Goal: Information Seeking & Learning: Understand process/instructions

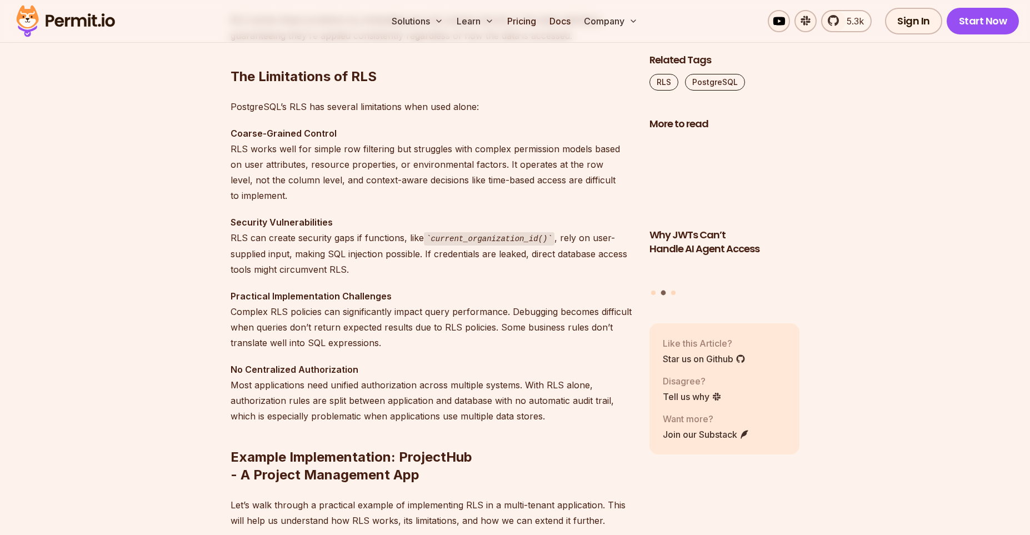
scroll to position [1265, 0]
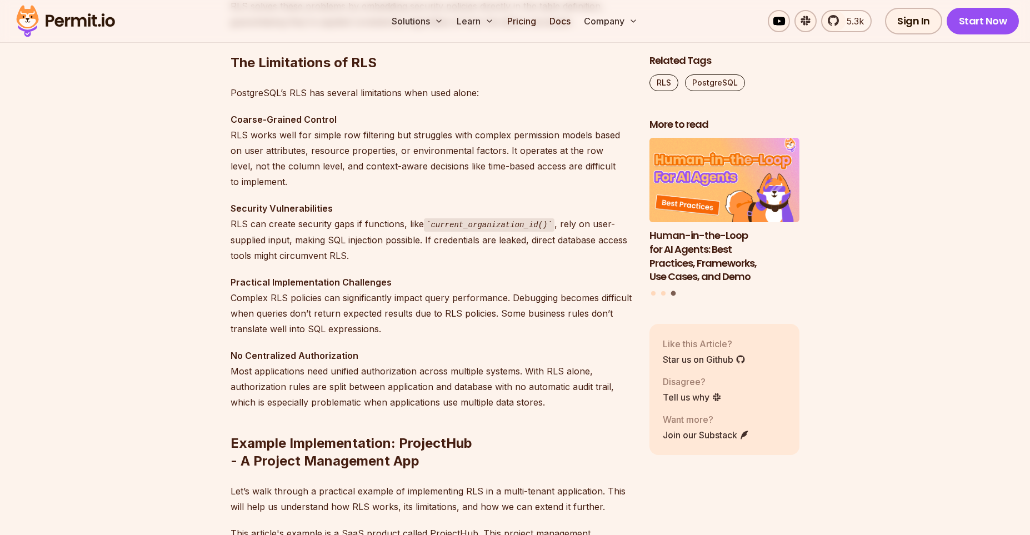
click at [316, 261] on p "Security Vulnerabilities RLS can create security gaps if functions, like curren…" at bounding box center [431, 232] width 401 height 63
click at [312, 259] on p "Security Vulnerabilities RLS can create security gaps if functions, like curren…" at bounding box center [431, 232] width 401 height 63
click at [435, 243] on p "Security Vulnerabilities RLS can create security gaps if functions, like curren…" at bounding box center [431, 232] width 401 height 63
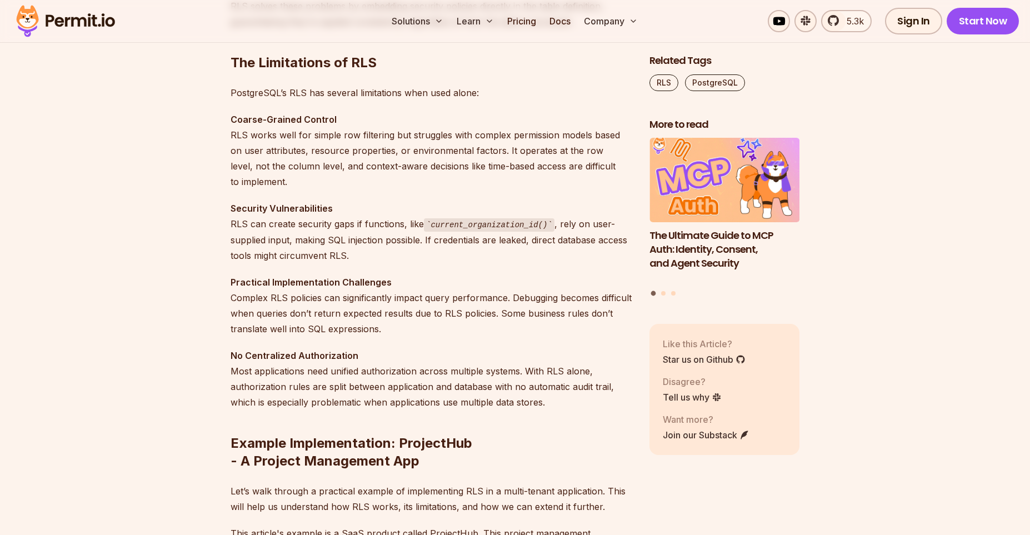
click at [348, 281] on strong "Practical Implementation Challenges" at bounding box center [311, 282] width 161 height 11
click at [261, 301] on p "Practical Implementation Challenges Complex RLS policies can significantly impa…" at bounding box center [431, 305] width 401 height 62
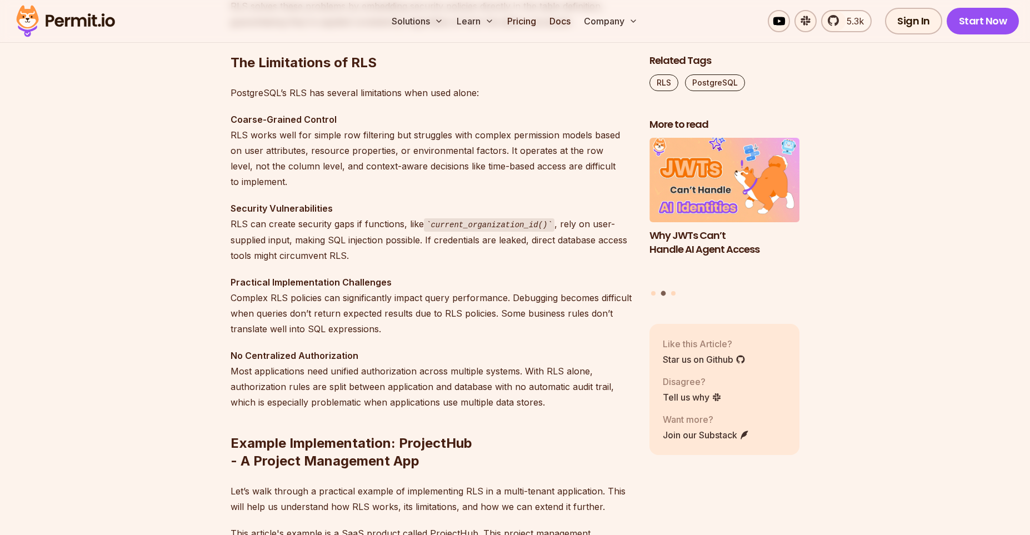
click at [381, 372] on p "No Centralized Authorization Most applications need unified authorization acros…" at bounding box center [431, 379] width 401 height 62
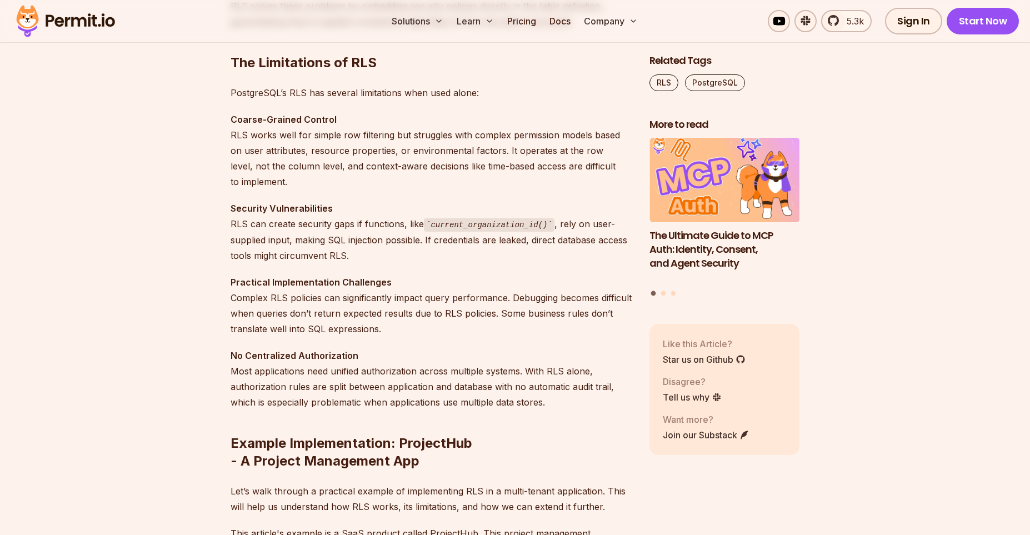
click at [578, 392] on p "No Centralized Authorization Most applications need unified authorization acros…" at bounding box center [431, 379] width 401 height 62
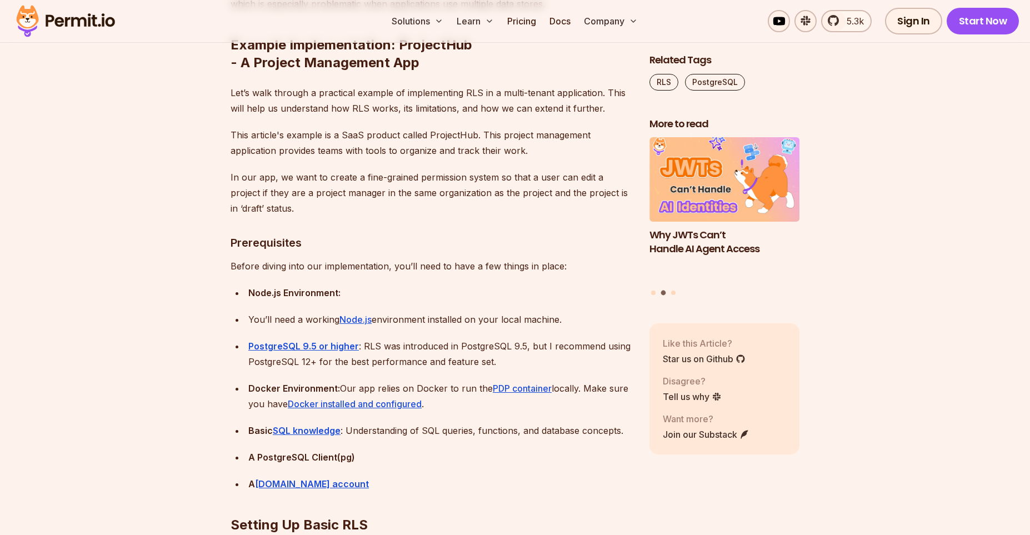
scroll to position [1677, 0]
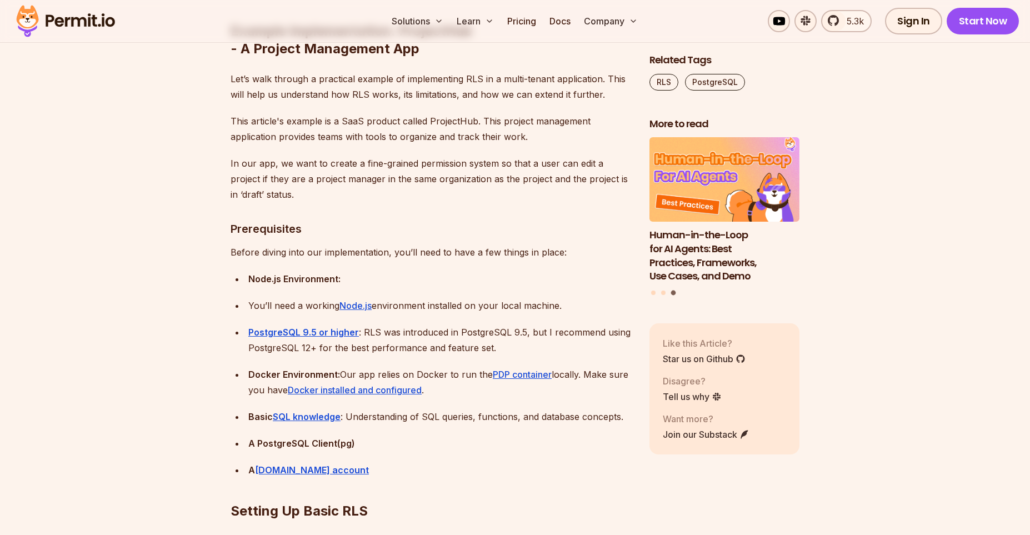
click at [377, 137] on p "This article's example is a SaaS product called ProjectHub. This project manage…" at bounding box center [431, 128] width 401 height 31
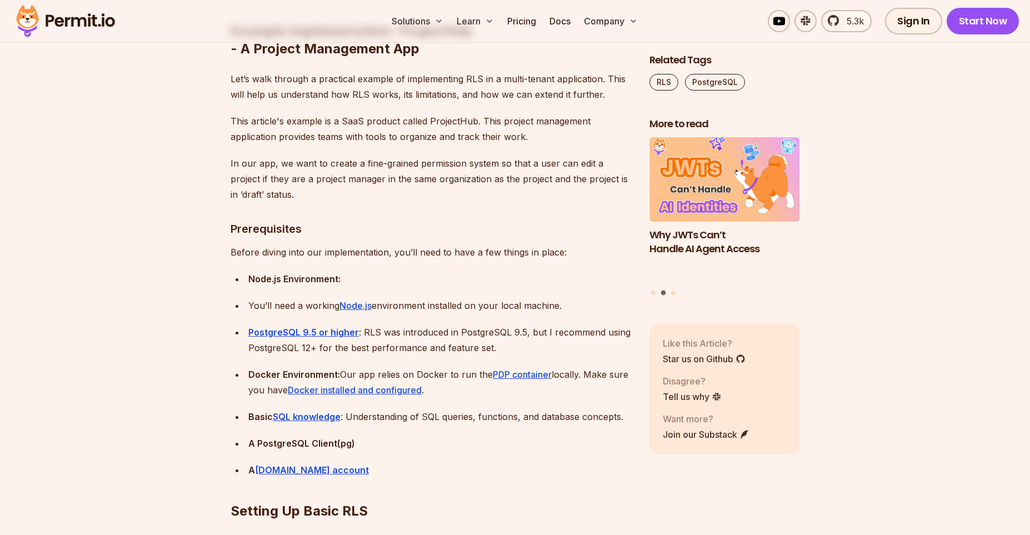
click at [412, 183] on p "In our app, we want to create a fine-grained permission system so that a user c…" at bounding box center [431, 179] width 401 height 47
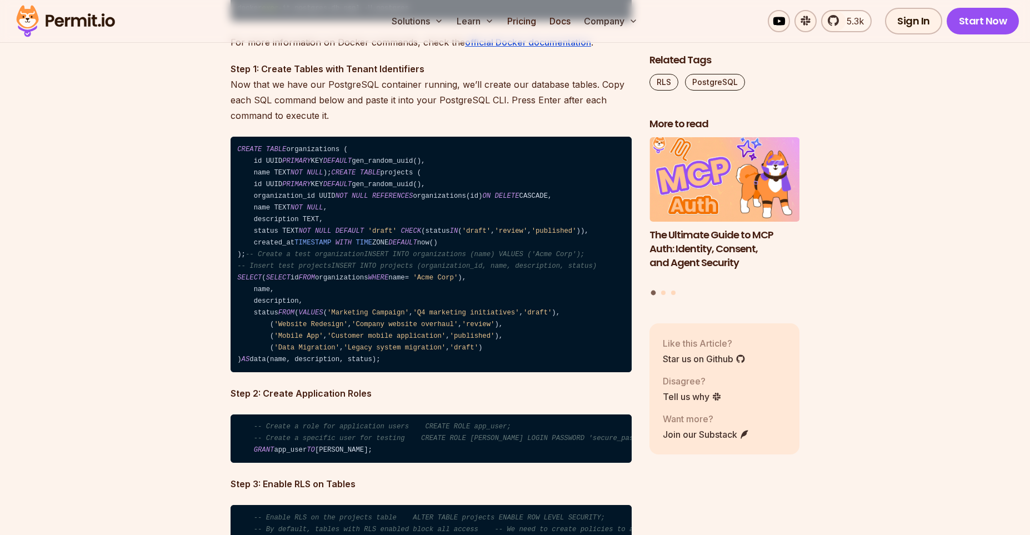
scroll to position [2460, 0]
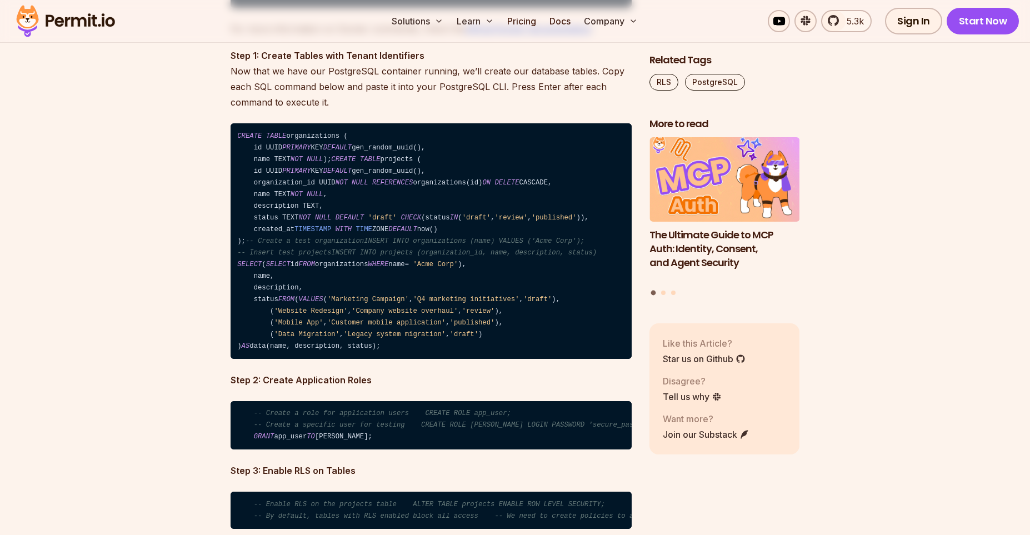
click at [278, 195] on code "CREATE TABLE organizations ( id UUID PRIMARY KEY DEFAULT gen_random_uuid(), nam…" at bounding box center [431, 241] width 401 height 236
click at [445, 268] on span "'Acme Corp'" at bounding box center [435, 265] width 45 height 8
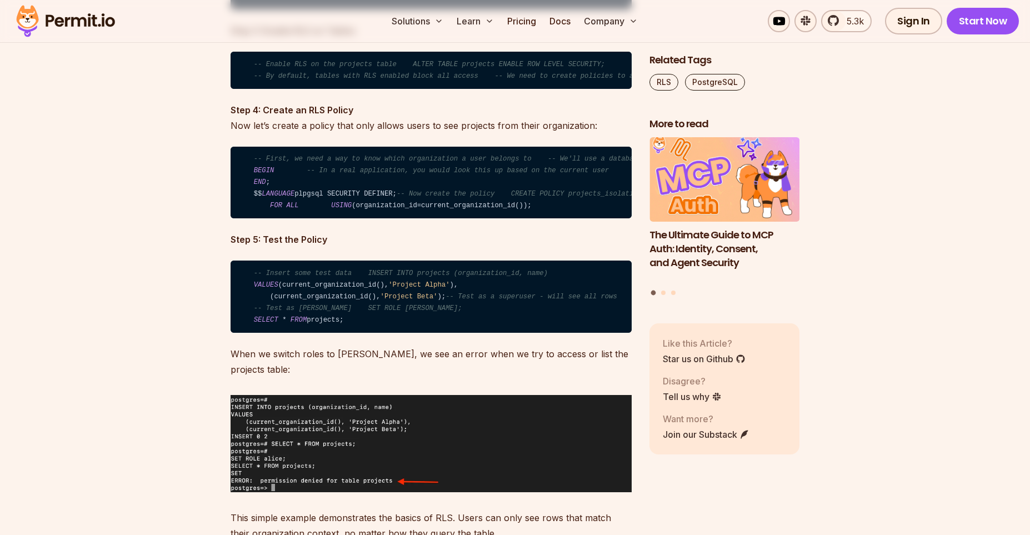
scroll to position [2928, 0]
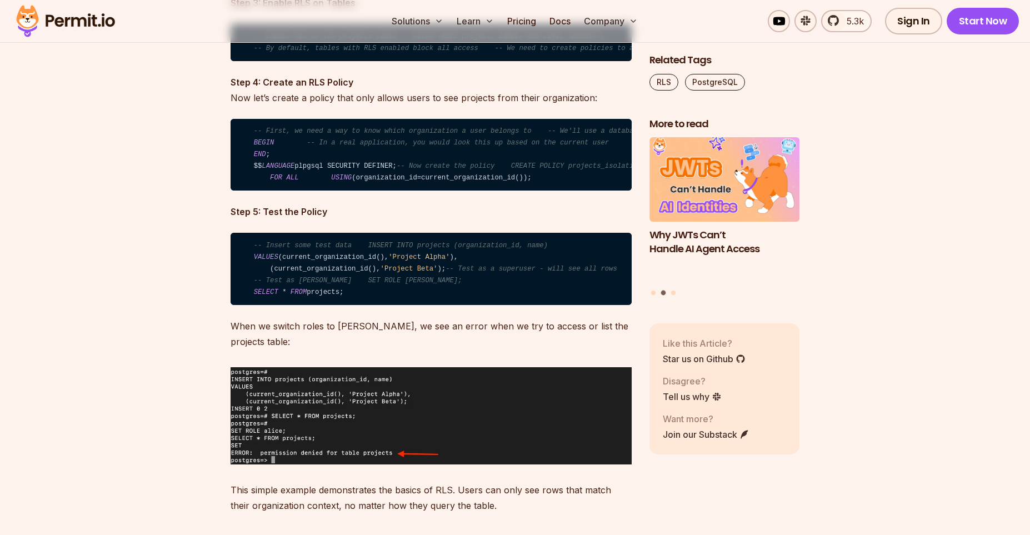
click at [552, 41] on span "-- Enable RLS on the projects table ALTER TABLE projects ENABLE ROW LEVEL SECUR…" at bounding box center [429, 37] width 351 height 8
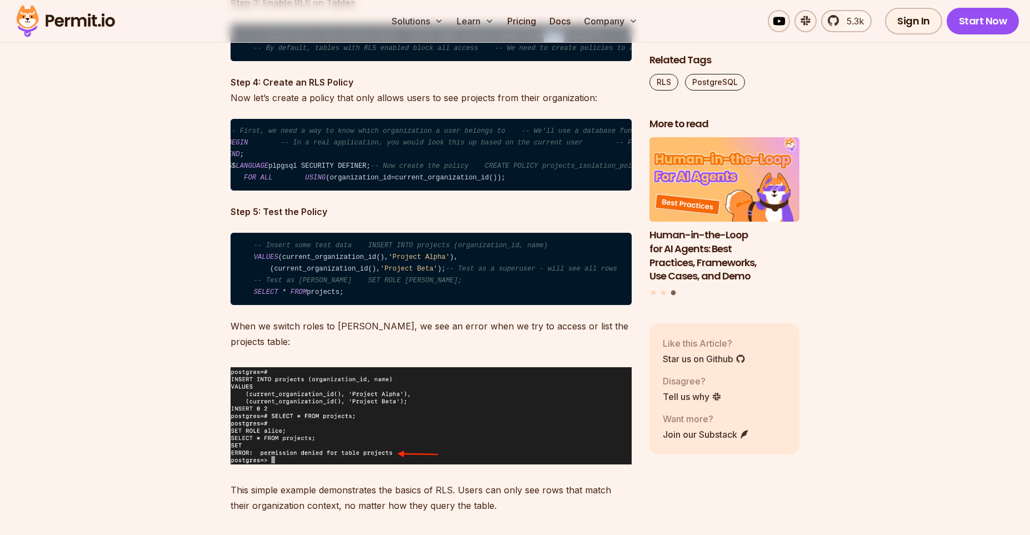
scroll to position [0, 0]
click at [413, 191] on code "-- First, we need a way to know which organization a user belongs to -- We'll u…" at bounding box center [431, 155] width 401 height 72
click at [469, 191] on code "-- First, we need a way to know which organization a user belongs to -- We'll u…" at bounding box center [431, 155] width 401 height 72
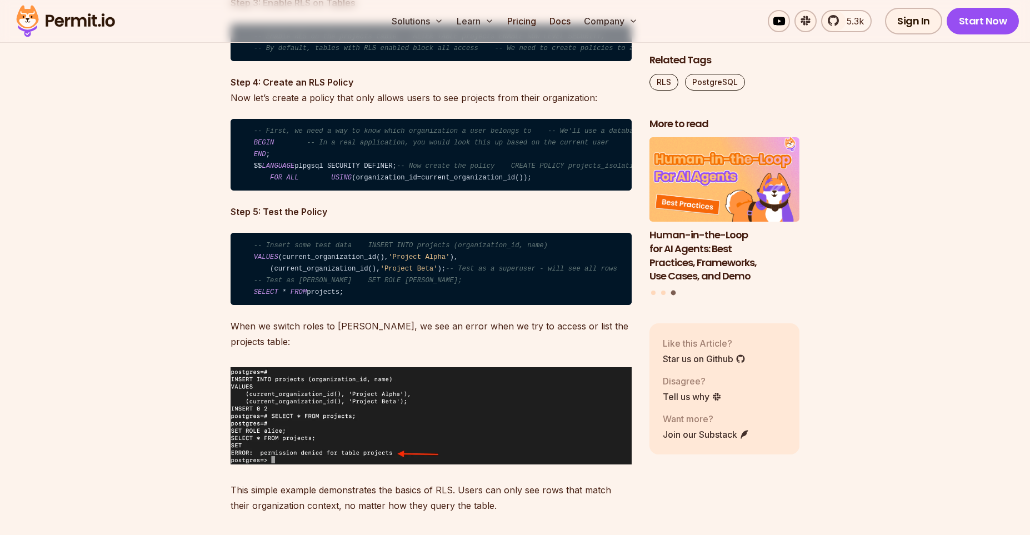
click at [424, 261] on span "'Project Alpha'" at bounding box center [418, 257] width 61 height 8
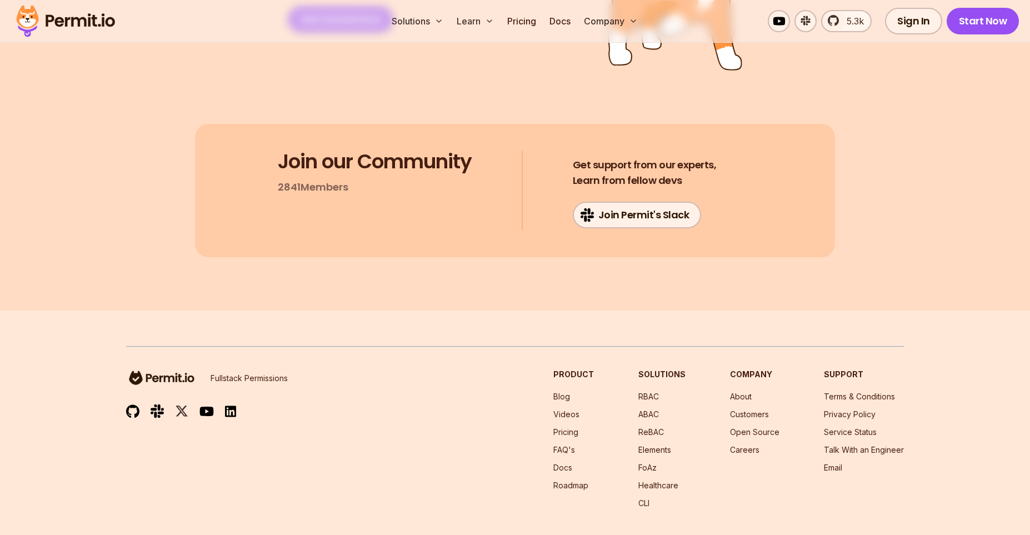
scroll to position [11946, 0]
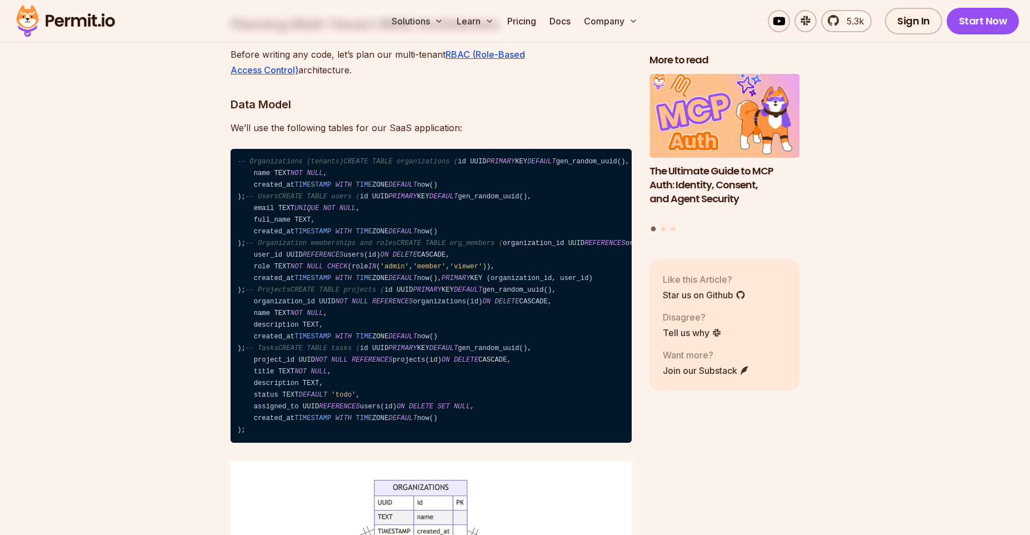
scroll to position [3673, 0]
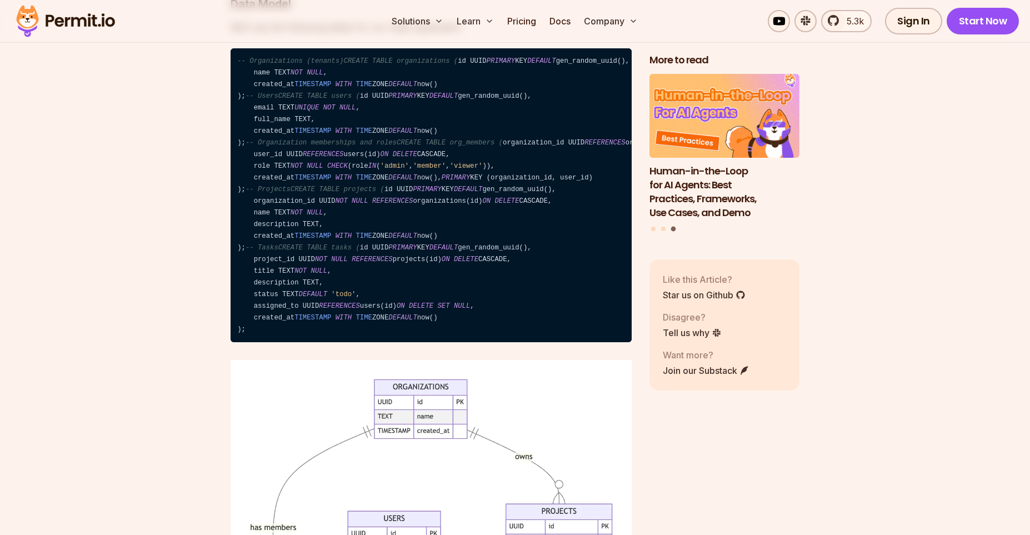
click at [255, 285] on code "-- Organizations (tenants)CREATE TABLE organizations ( id UUID PRIMARY KEY DEFA…" at bounding box center [431, 195] width 401 height 294
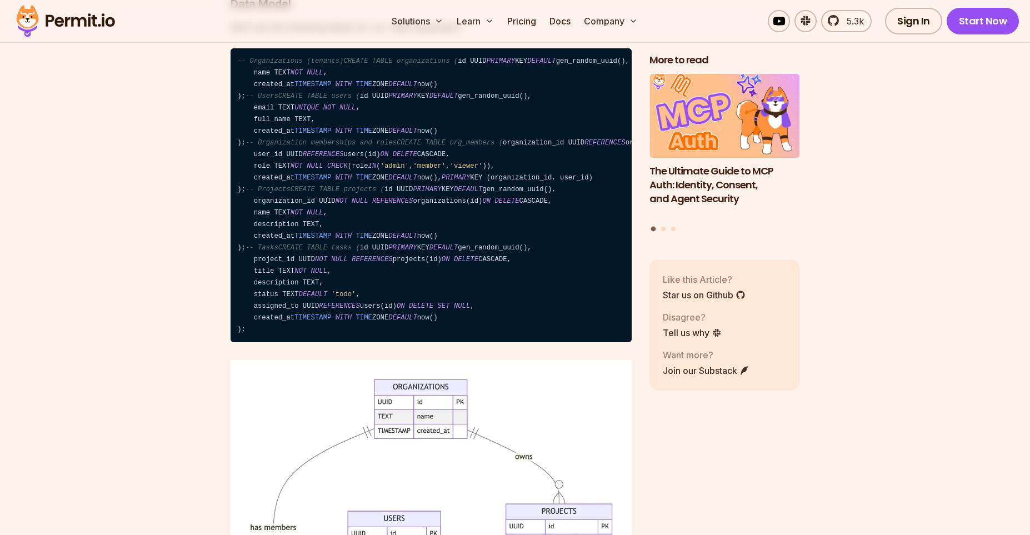
click at [276, 342] on code "-- Organizations (tenants)CREATE TABLE organizations ( id UUID PRIMARY KEY DEFA…" at bounding box center [431, 195] width 401 height 294
click at [289, 342] on code "-- Organizations (tenants)CREATE TABLE organizations ( id UUID PRIMARY KEY DEFA…" at bounding box center [431, 195] width 401 height 294
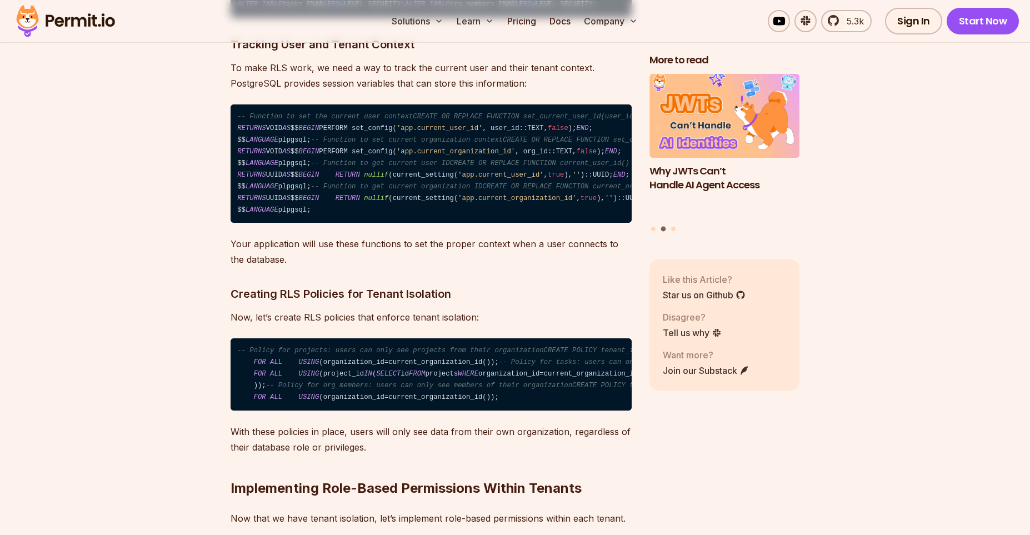
scroll to position [5867, 0]
